Goal: Navigation & Orientation: Find specific page/section

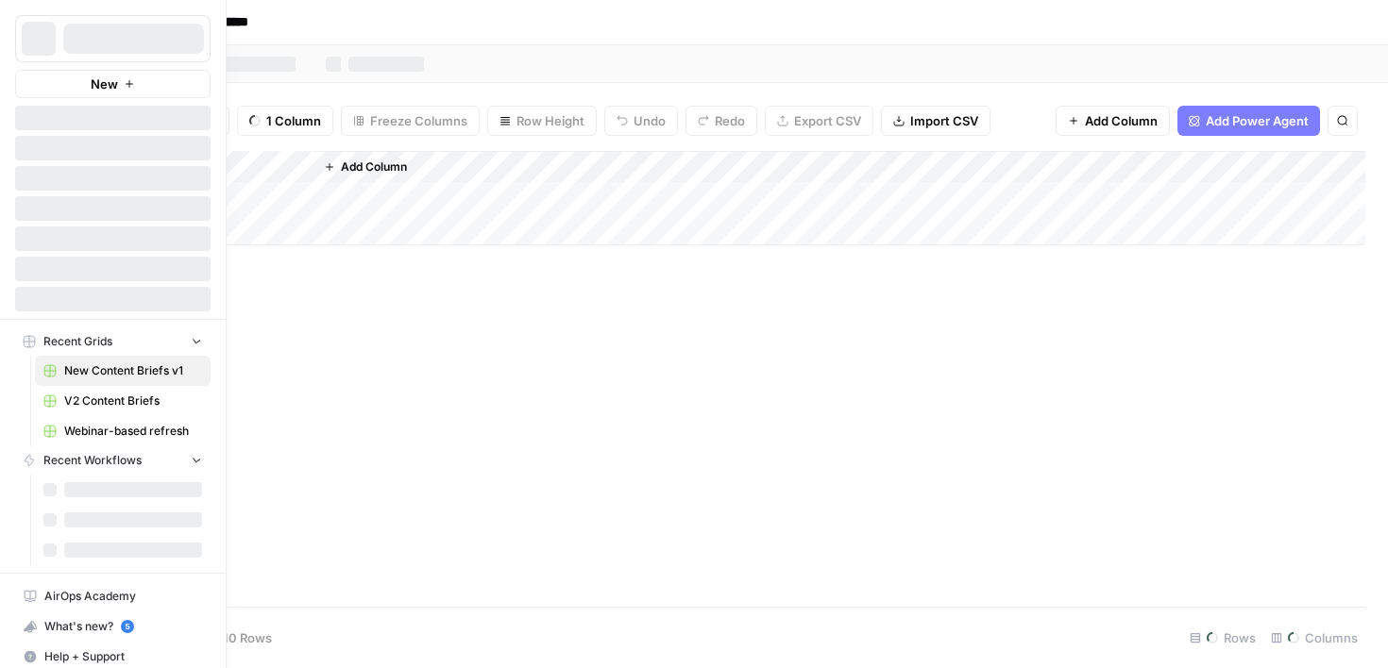
click at [90, 8] on div "New" at bounding box center [113, 49] width 226 height 98
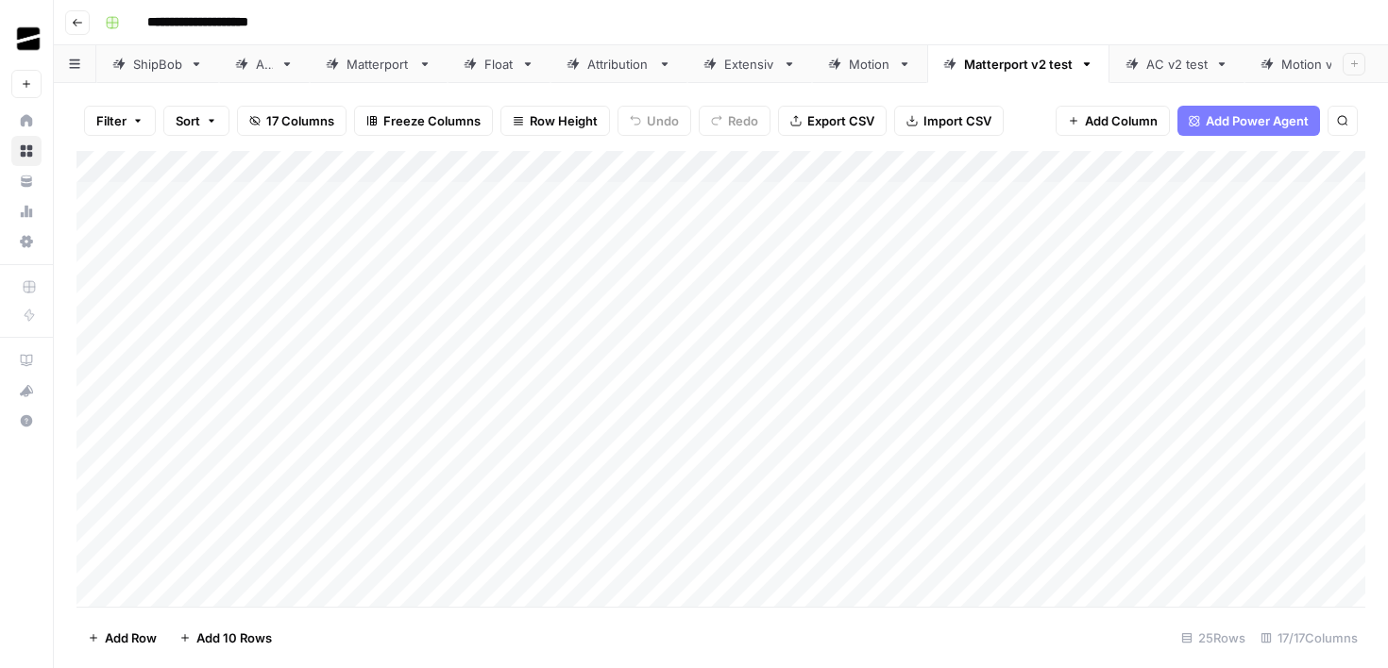
click at [76, 22] on icon "button" at bounding box center [77, 23] width 9 height 8
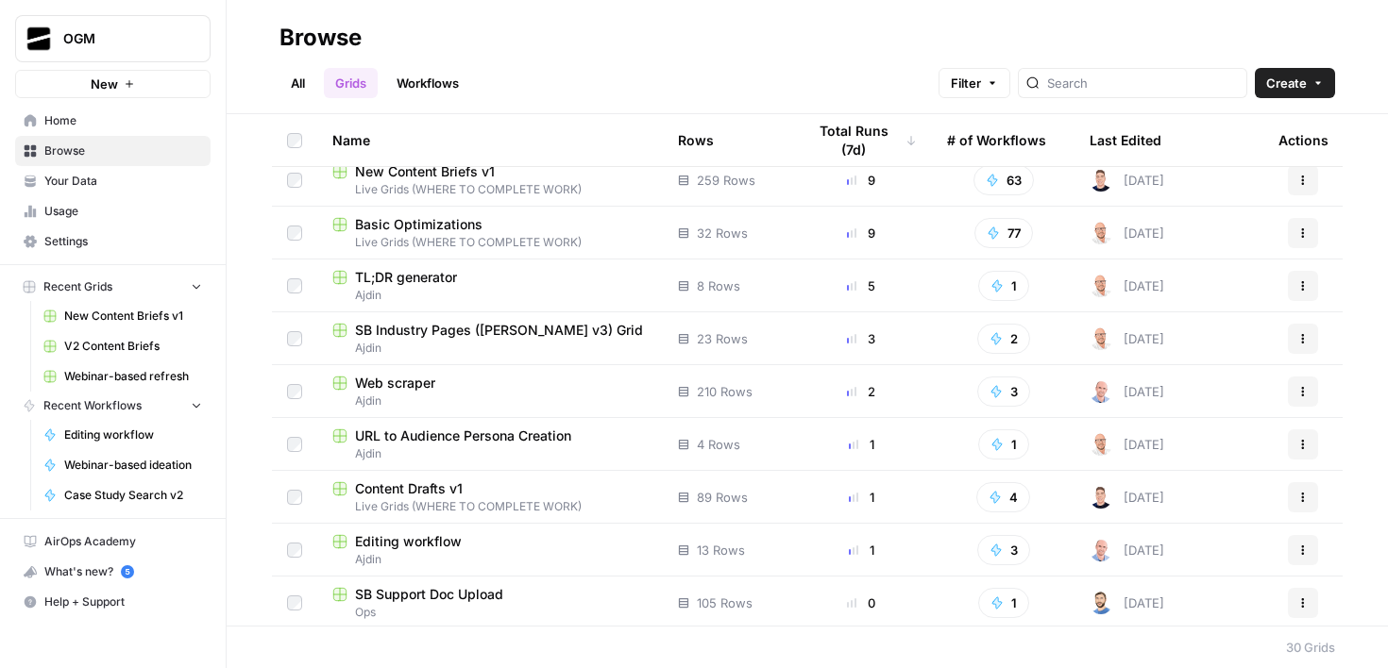
scroll to position [68, 0]
click at [529, 333] on span "SB Industry Pages ([PERSON_NAME] v3) Grid" at bounding box center [499, 328] width 288 height 19
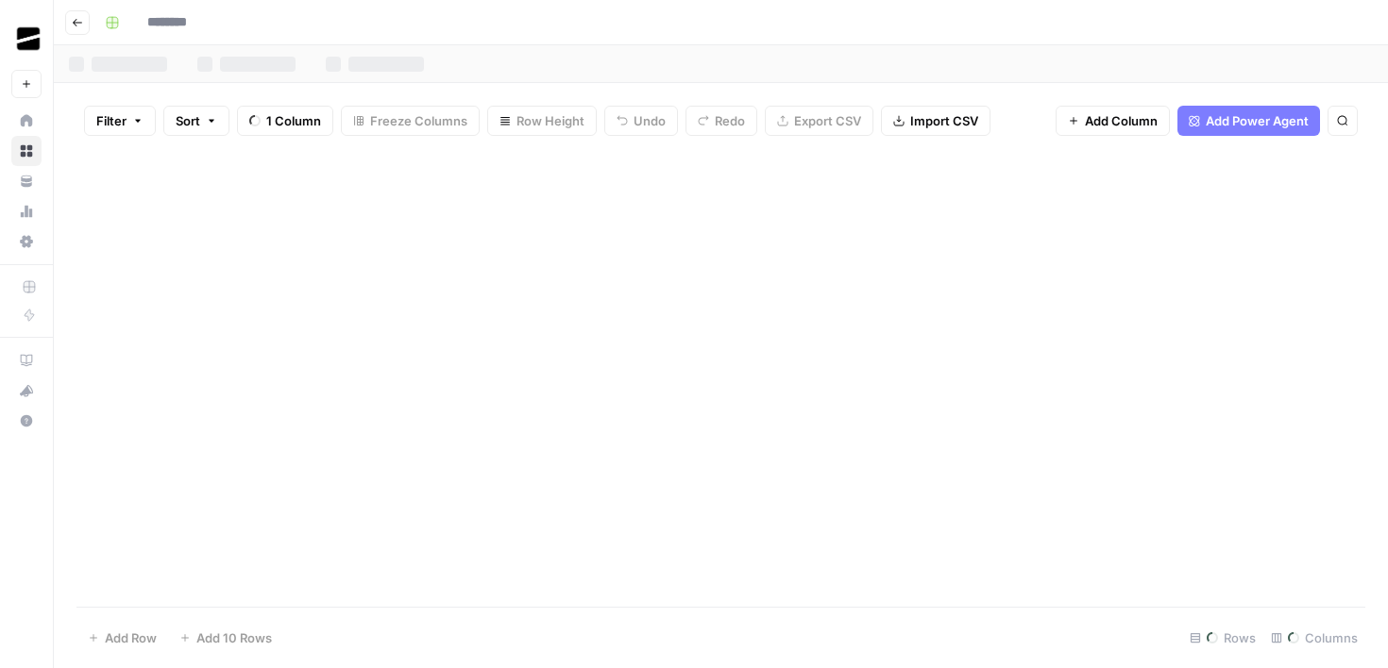
type input "**********"
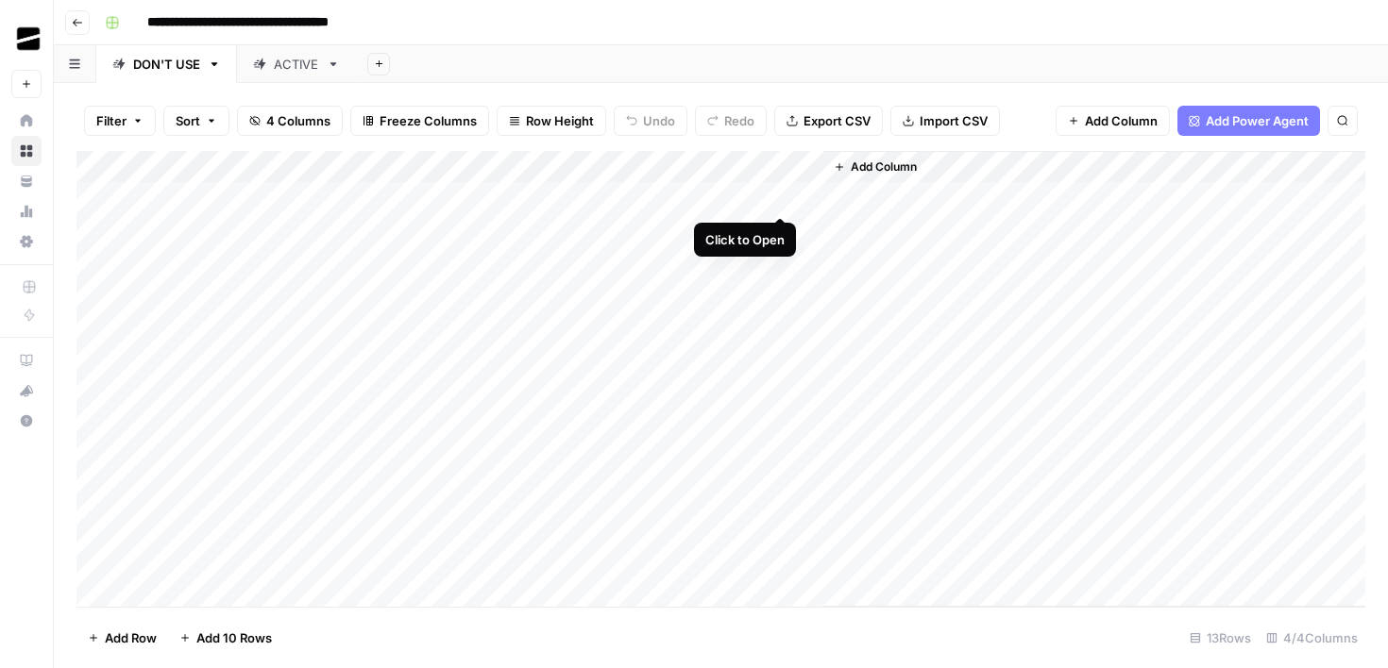
click at [781, 196] on div "Add Column" at bounding box center [720, 379] width 1289 height 456
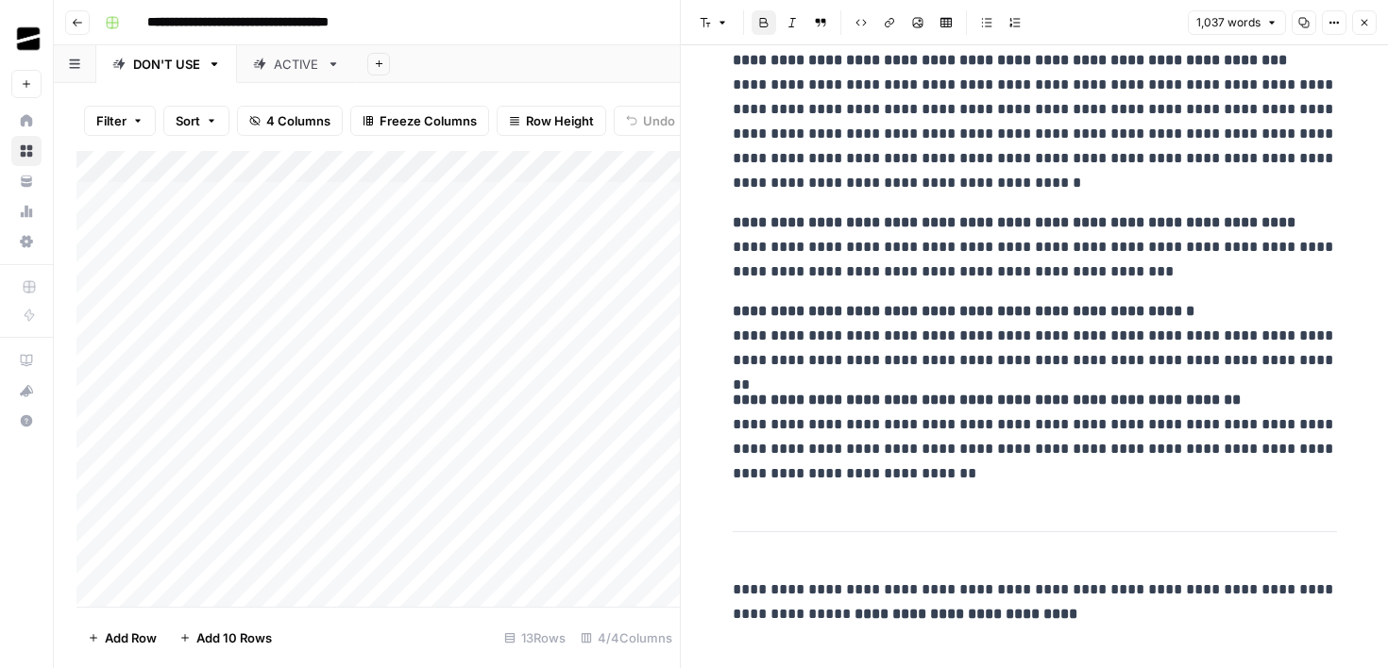
scroll to position [4036, 0]
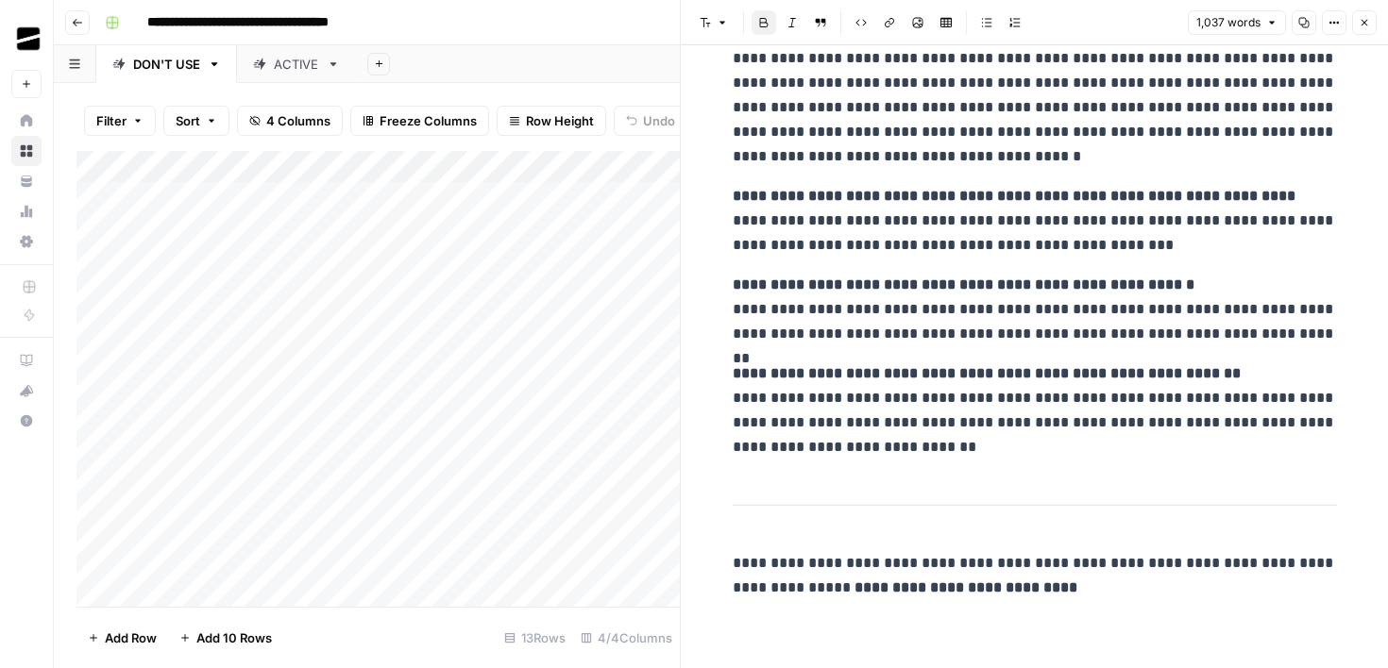
click at [1364, 19] on icon "button" at bounding box center [1364, 22] width 11 height 11
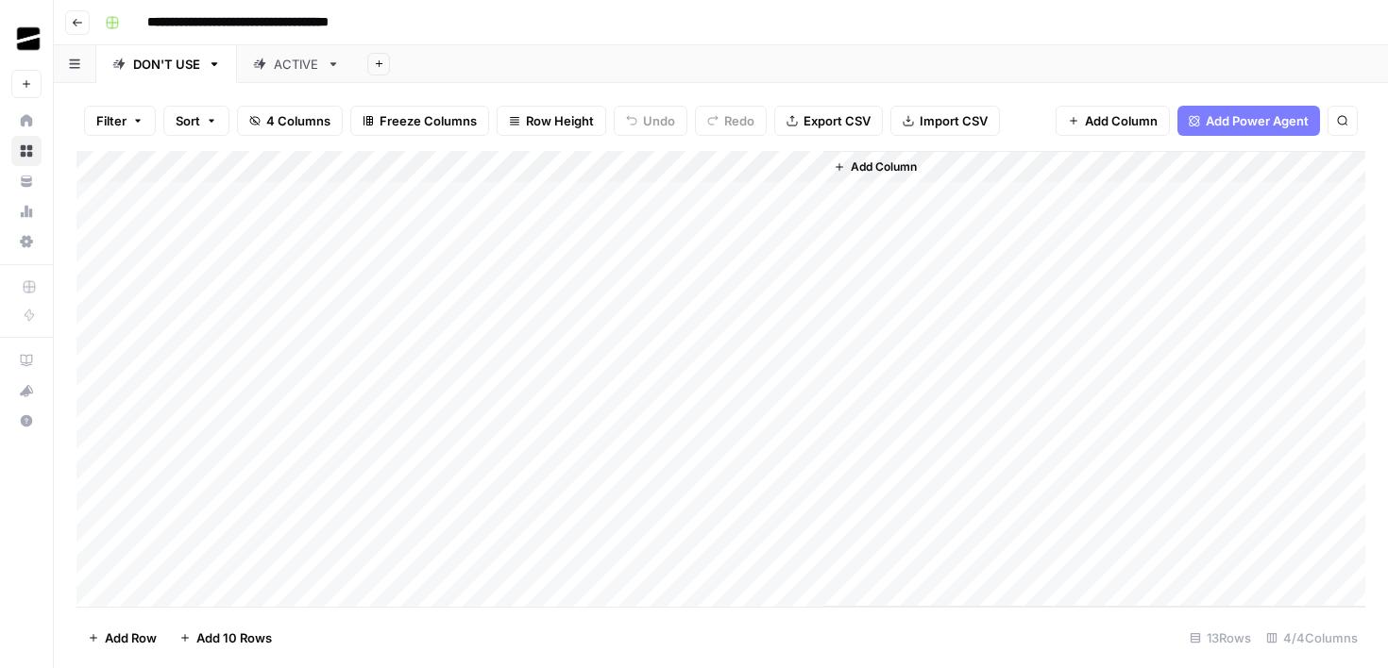
click at [410, 306] on div "Add Column" at bounding box center [720, 379] width 1289 height 456
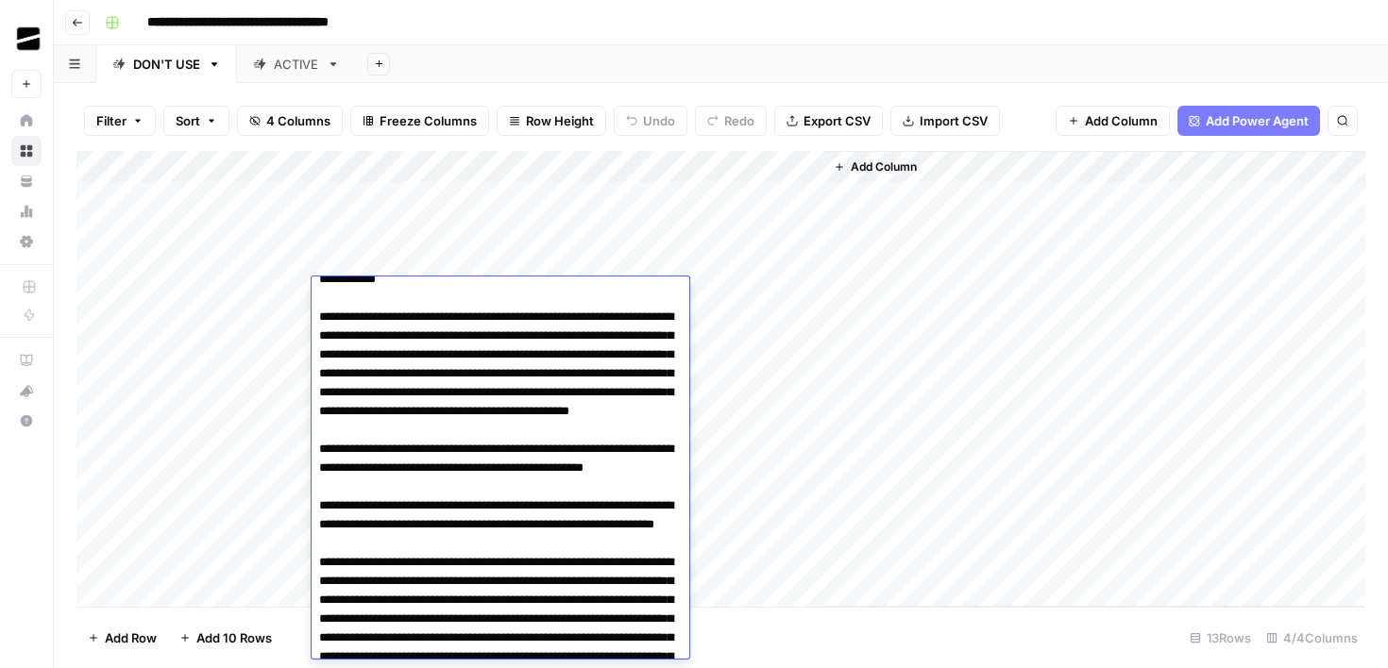
scroll to position [3744, 0]
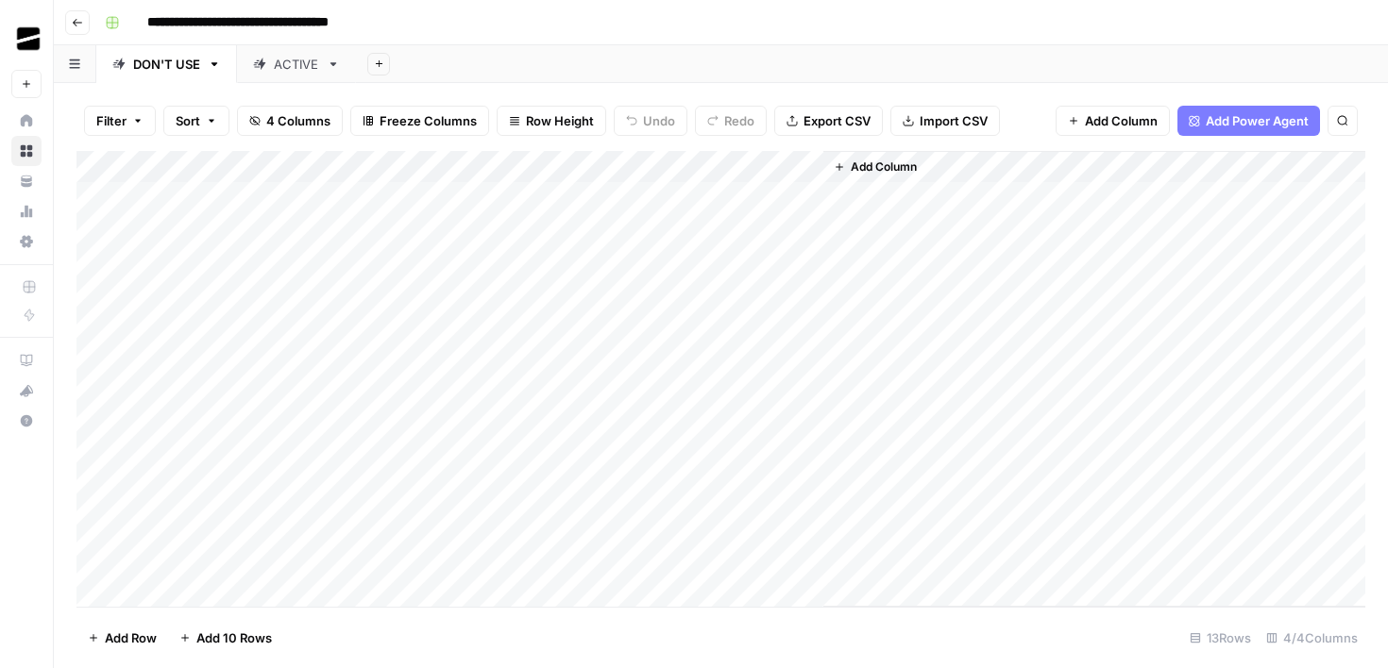
click at [616, 44] on header "**********" at bounding box center [721, 22] width 1334 height 45
click at [79, 21] on icon "button" at bounding box center [77, 22] width 11 height 11
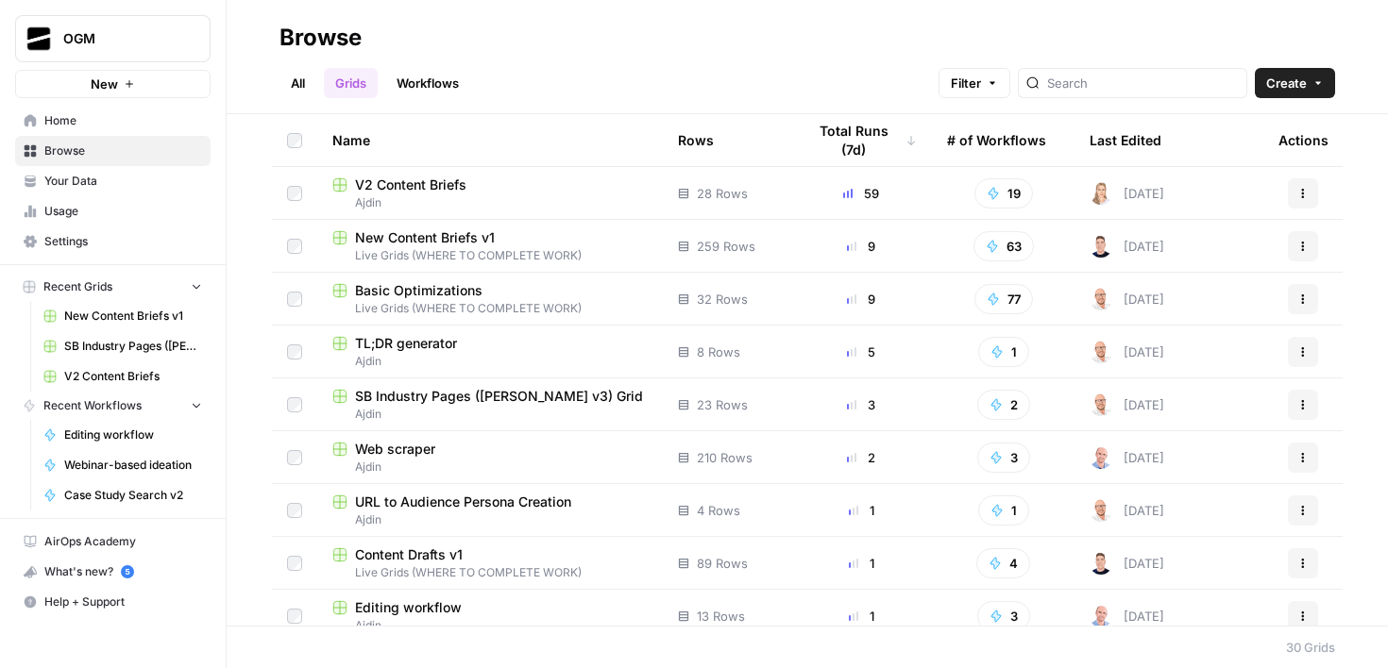
click at [125, 123] on span "Home" at bounding box center [123, 120] width 158 height 17
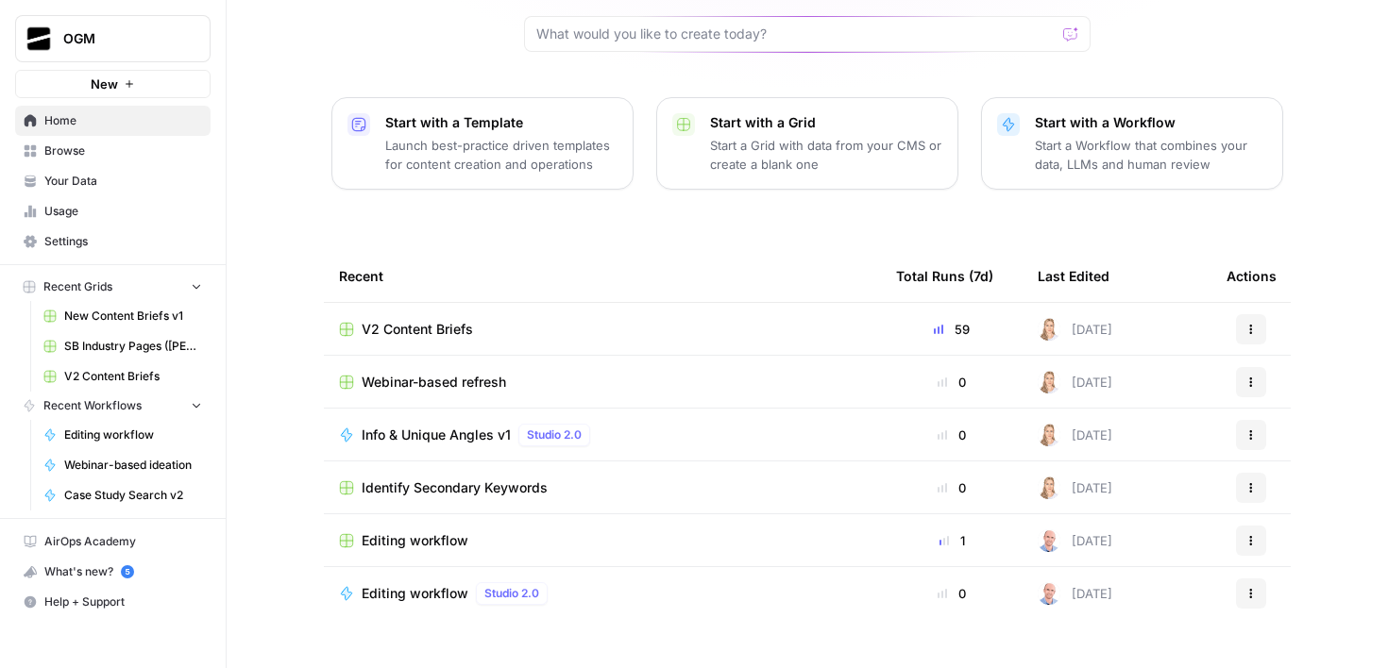
scroll to position [200, 0]
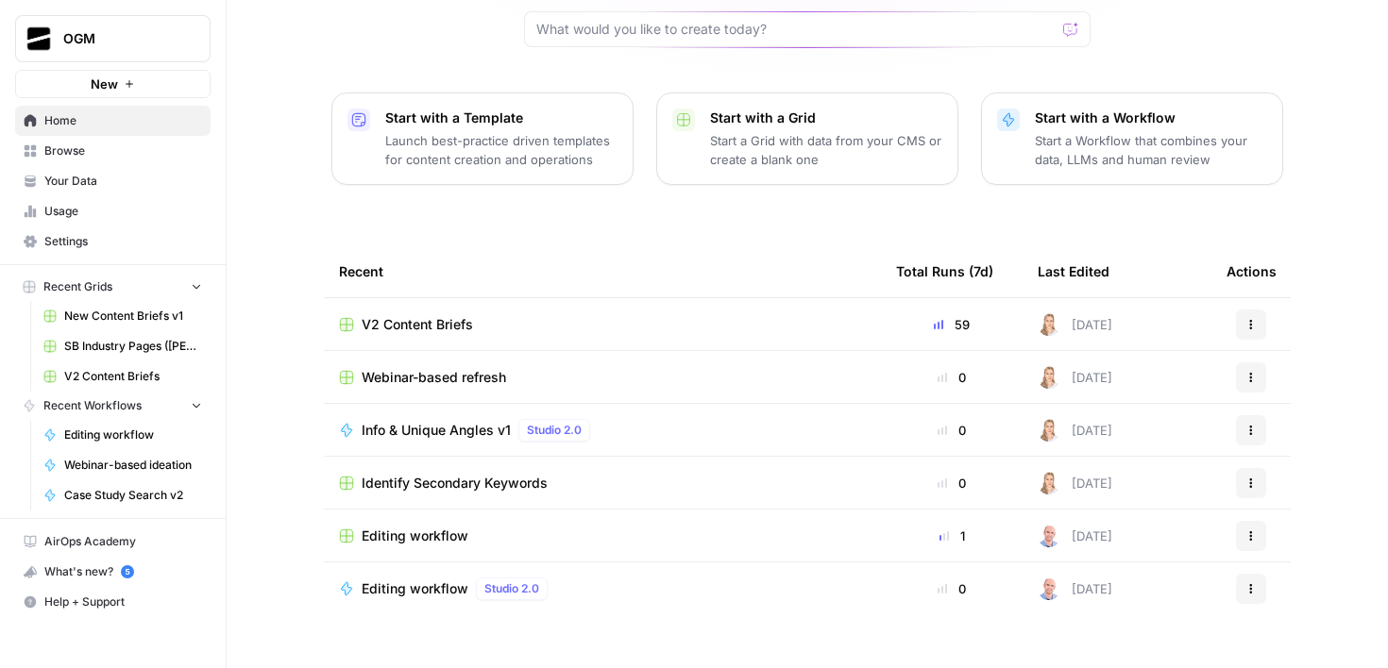
click at [384, 315] on span "V2 Content Briefs" at bounding box center [417, 324] width 111 height 19
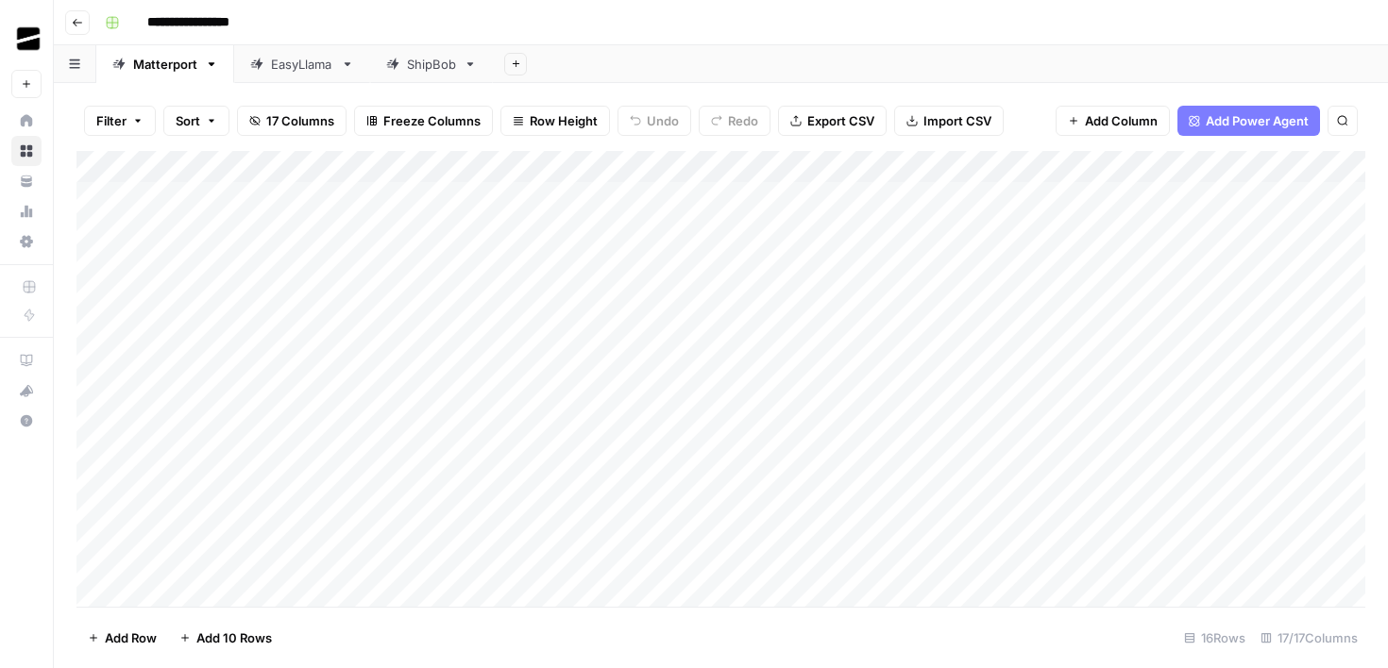
click at [84, 25] on button "Go back" at bounding box center [77, 22] width 25 height 25
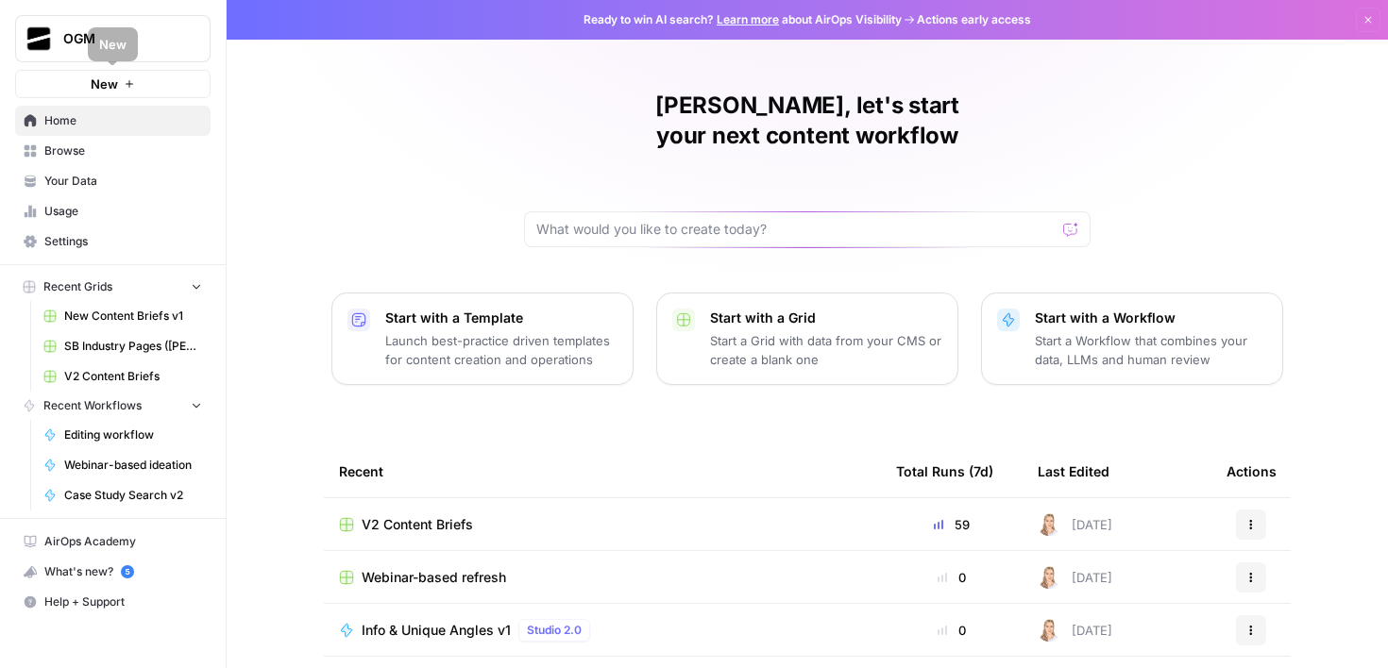
click at [68, 115] on span "Home" at bounding box center [123, 120] width 158 height 17
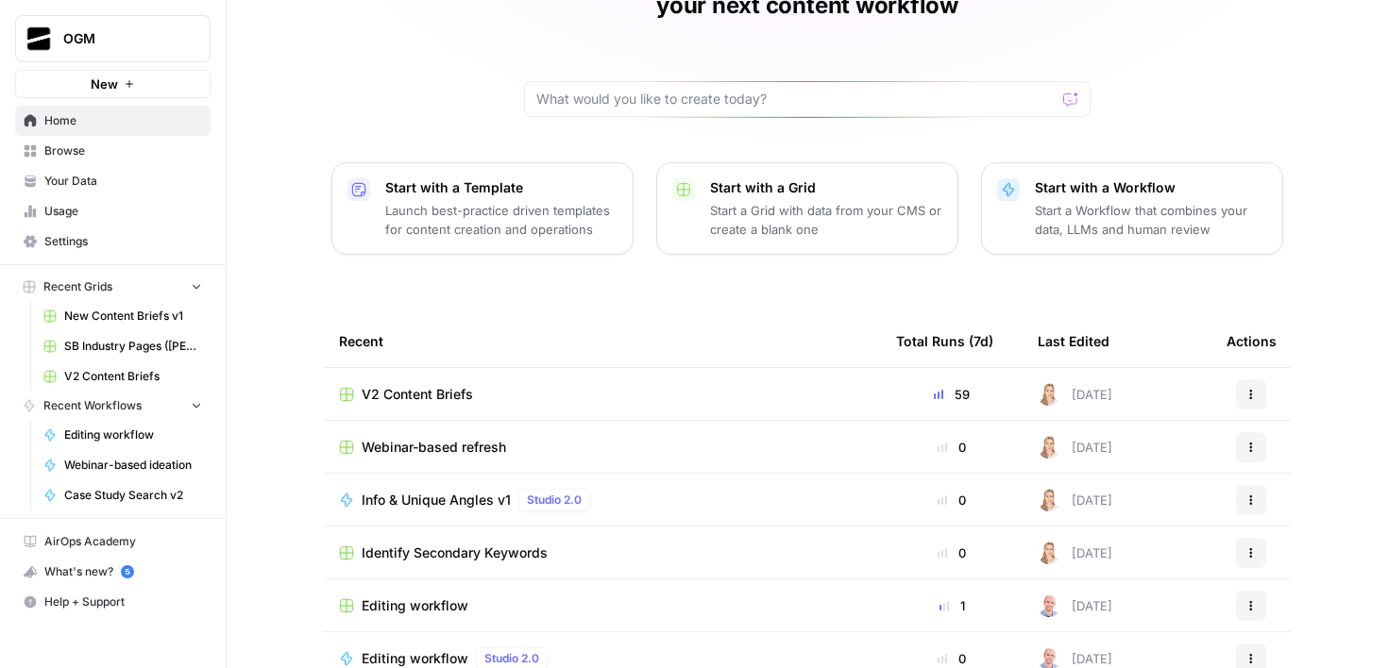
scroll to position [200, 0]
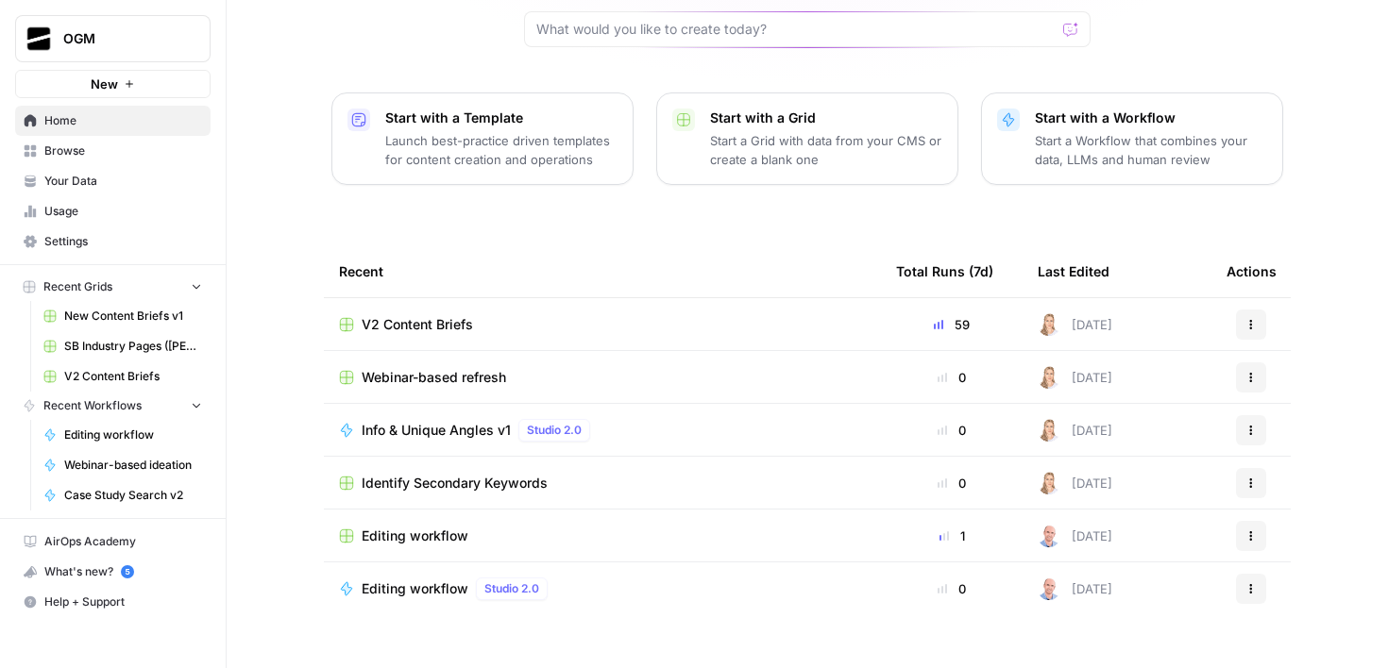
click at [76, 153] on span "Browse" at bounding box center [123, 151] width 158 height 17
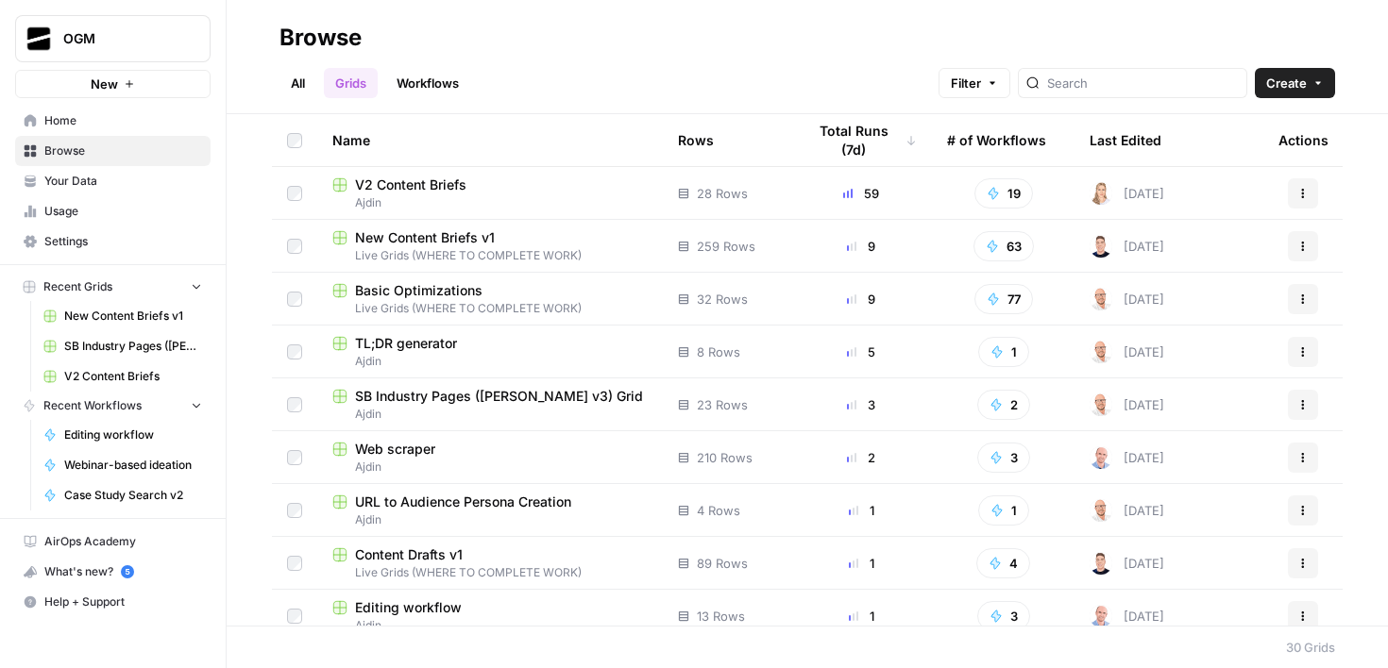
click at [445, 247] on span "Live Grids (WHERE TO COMPLETE WORK)" at bounding box center [489, 255] width 315 height 17
